Goal: Navigation & Orientation: Find specific page/section

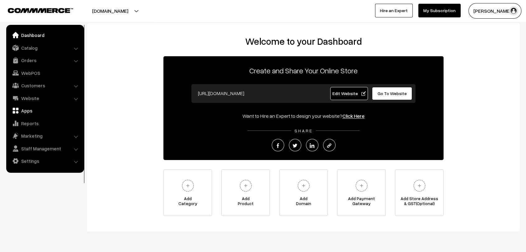
click at [25, 108] on link "Apps" at bounding box center [45, 110] width 74 height 11
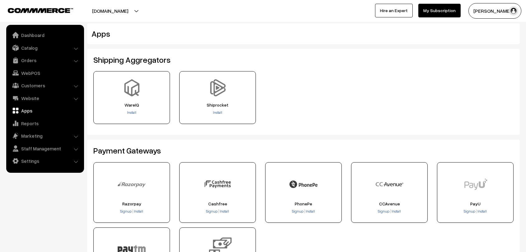
scroll to position [86, 0]
